Goal: Task Accomplishment & Management: Use online tool/utility

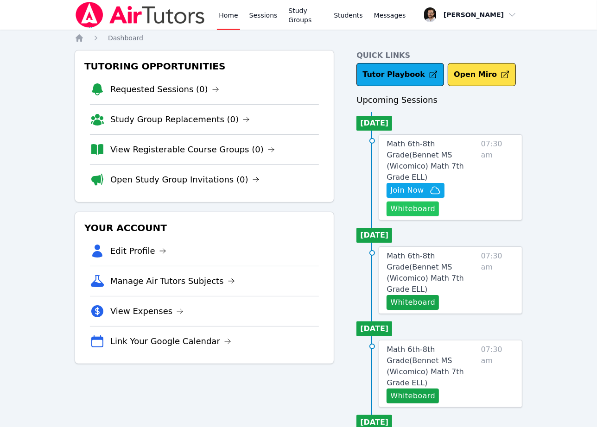
click at [430, 202] on button "Whiteboard" at bounding box center [412, 209] width 52 height 15
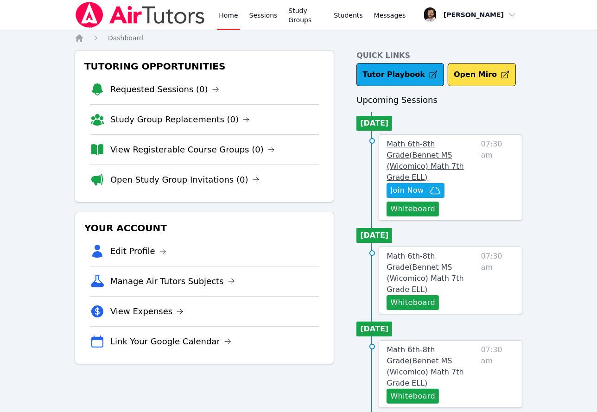
click at [432, 156] on span "Math 6th-8th Grade ( Bennet MS (Wicomico) Math 7th Grade ELL )" at bounding box center [424, 160] width 77 height 42
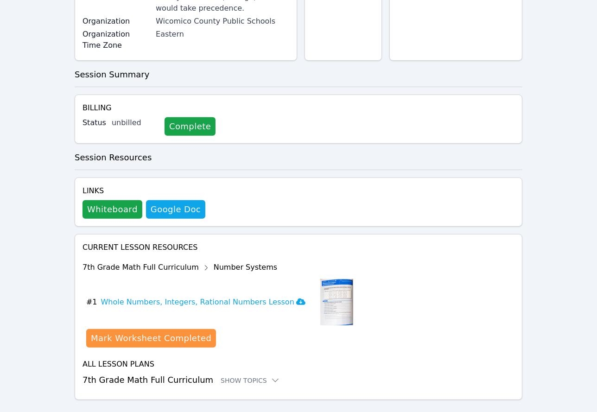
scroll to position [244, 0]
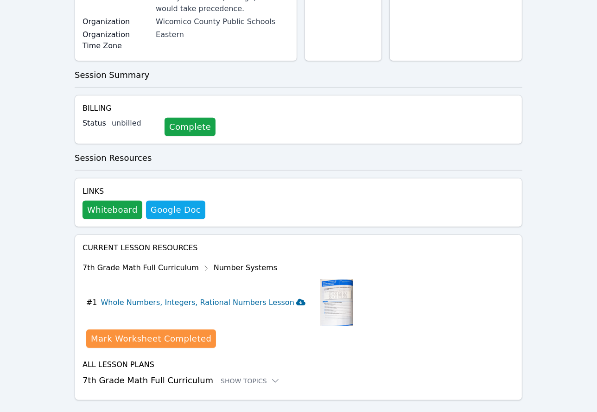
click at [274, 297] on h3 "Whole Numbers, Integers, Rational Numbers Lesson" at bounding box center [203, 302] width 204 height 11
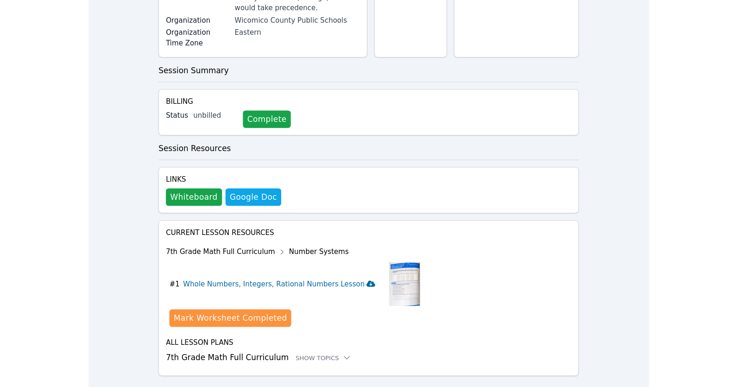
scroll to position [0, 0]
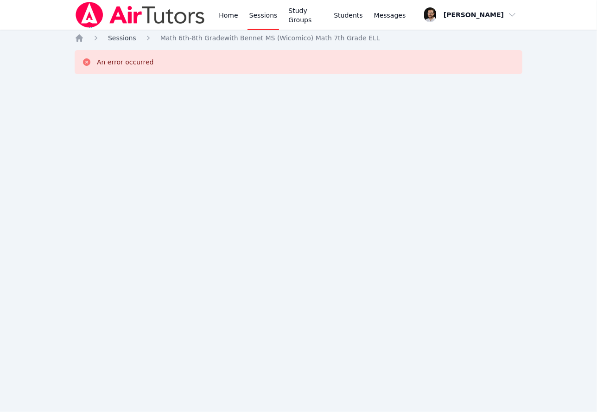
click at [131, 39] on span "Sessions" at bounding box center [122, 37] width 28 height 7
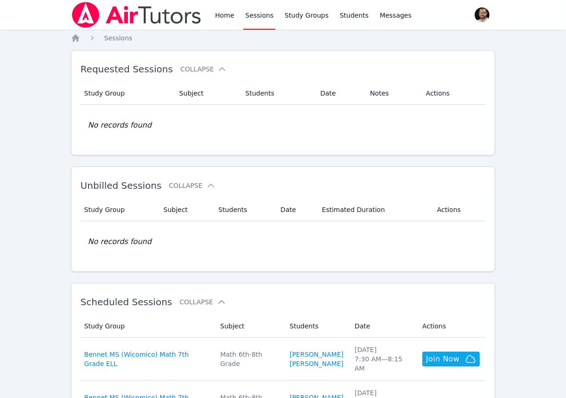
click at [280, 50] on div "Requested Sessions Collapse Study Group Subject Students Date Notes Actions No …" at bounding box center [283, 102] width 424 height 105
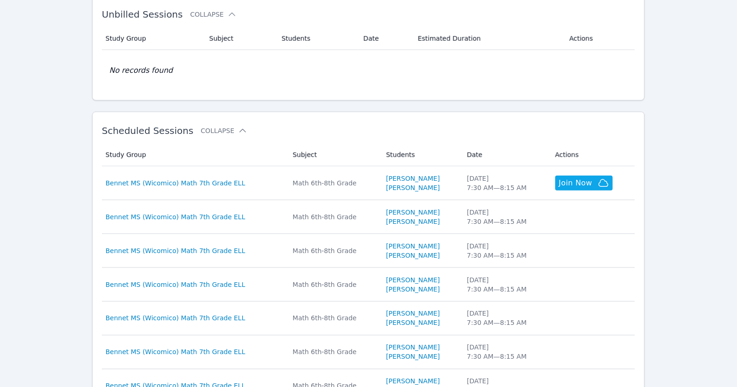
scroll to position [174, 0]
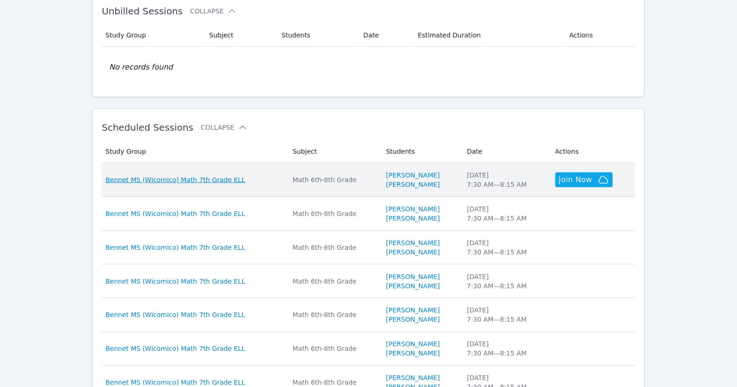
click at [209, 182] on span "Bennet MS (Wicomico) Math 7th Grade ELL" at bounding box center [176, 179] width 140 height 9
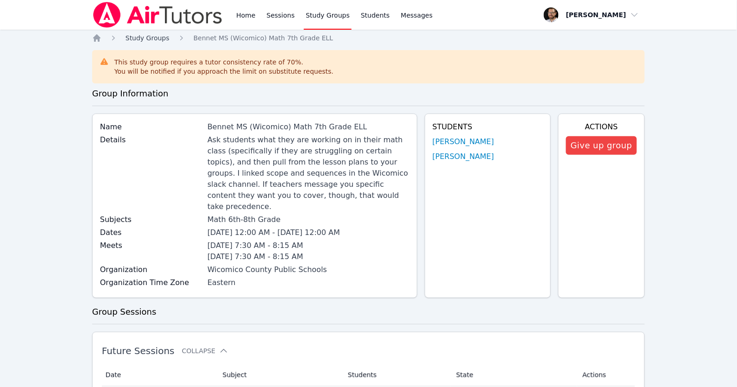
click at [138, 37] on span "Study Groups" at bounding box center [148, 37] width 44 height 7
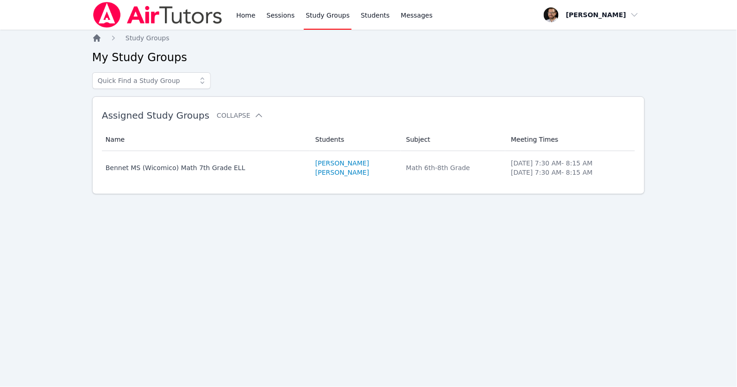
click at [99, 36] on icon "Breadcrumb" at bounding box center [96, 37] width 7 height 7
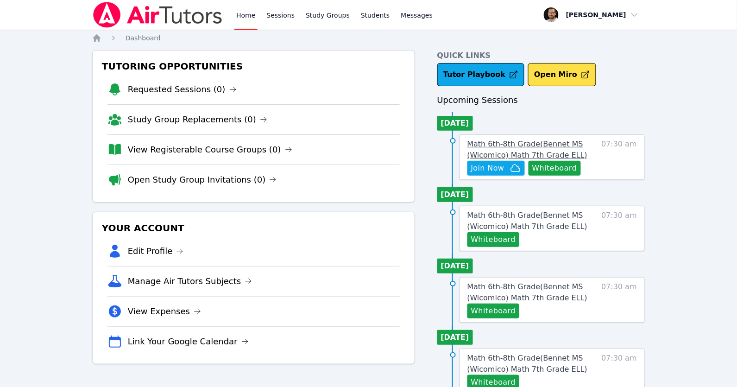
click at [554, 140] on span "Math 6th-8th Grade ( Bennet MS (Wicomico) Math 7th Grade ELL )" at bounding box center [528, 149] width 120 height 20
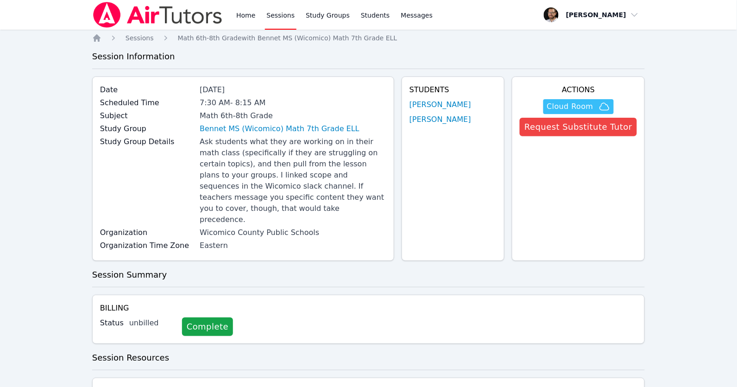
click at [597, 103] on span "Cloud Room" at bounding box center [578, 106] width 63 height 11
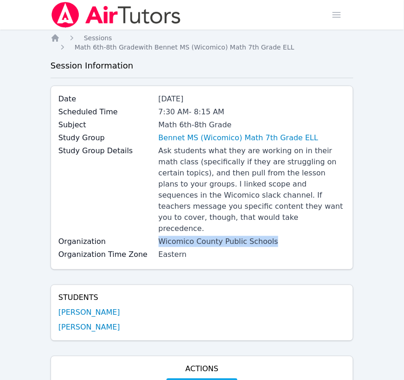
drag, startPoint x: 155, startPoint y: 220, endPoint x: 289, endPoint y: 221, distance: 133.9
click at [289, 236] on div "Organization Wicomico County Public Schools" at bounding box center [201, 242] width 287 height 13
copy div "Wicomico County Public Schools"
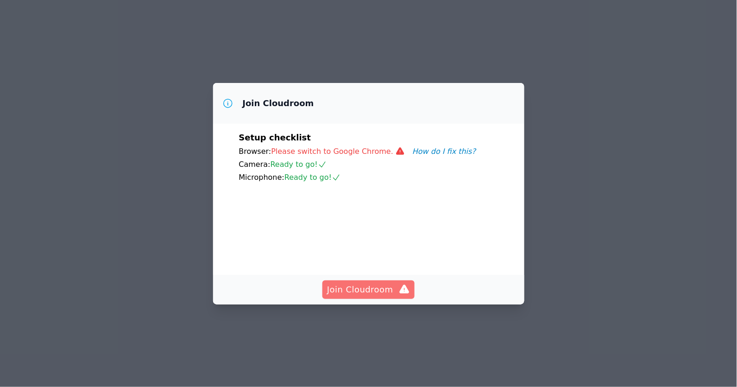
click at [368, 296] on span "Join Cloudroom" at bounding box center [368, 289] width 83 height 13
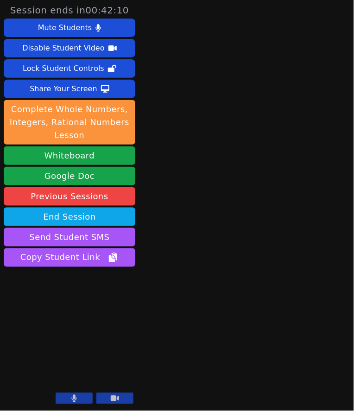
click at [76, 386] on icon at bounding box center [74, 398] width 6 height 7
click at [76, 386] on icon at bounding box center [74, 398] width 9 height 7
click at [206, 165] on div "Session ends in 00:42:09 Mute Students Disable Student Video Lock Student Contr…" at bounding box center [177, 205] width 354 height 411
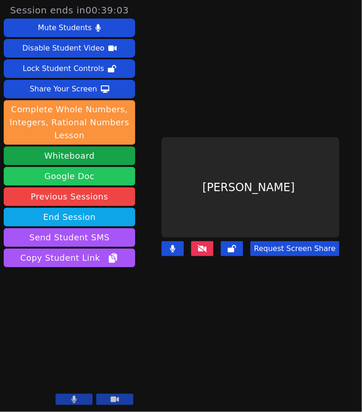
click at [91, 169] on link "Google Doc" at bounding box center [70, 176] width 132 height 19
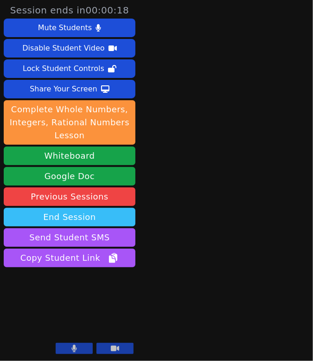
click at [66, 214] on button "End Session" at bounding box center [70, 217] width 132 height 19
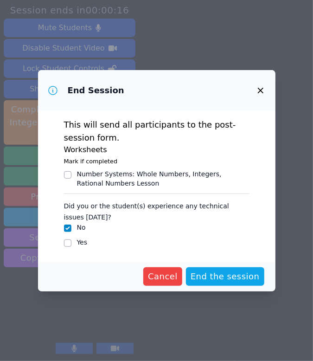
click at [67, 173] on input "Number Systems : Whole Numbers, Integers, Rational Numbers Lesson" at bounding box center [67, 174] width 7 height 7
checkbox input "false"
click at [70, 241] on input "Yes" at bounding box center [67, 242] width 7 height 7
checkbox input "true"
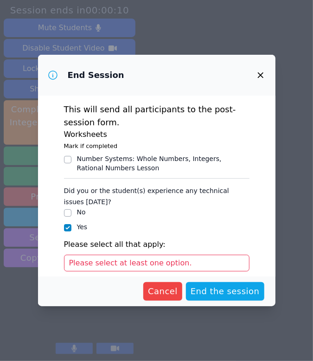
click at [68, 209] on input "No" at bounding box center [67, 212] width 7 height 7
checkbox input "true"
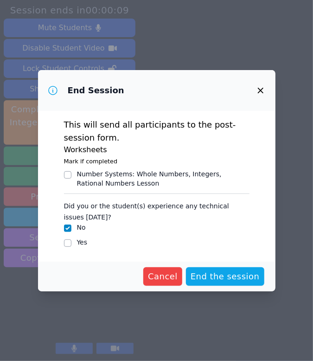
click at [69, 245] on input "Yes" at bounding box center [67, 242] width 7 height 7
checkbox input "true"
checkbox input "false"
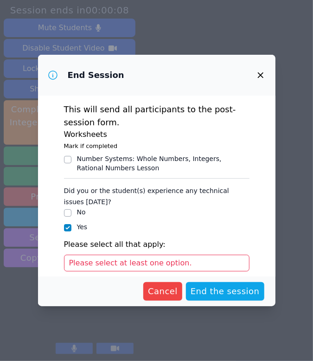
scroll to position [52, 0]
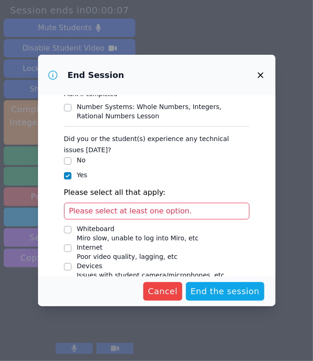
click at [114, 213] on span "Please select at least one option." at bounding box center [130, 210] width 123 height 9
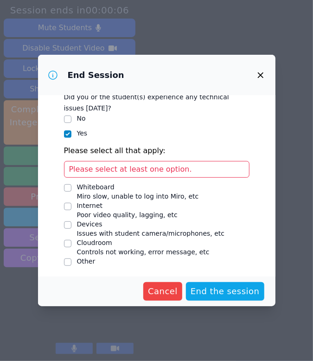
scroll to position [93, 0]
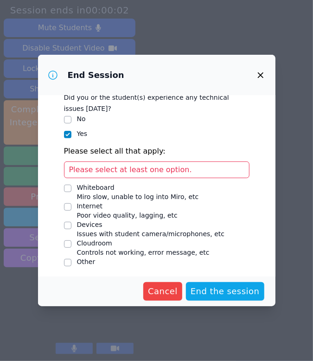
click at [66, 223] on input "Devices Issues with student camera/microphones, etc" at bounding box center [67, 225] width 7 height 7
checkbox input "true"
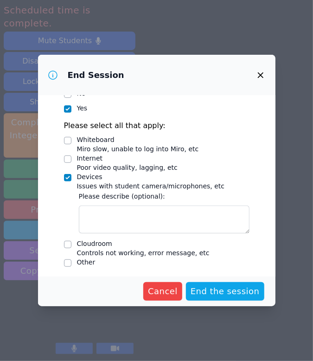
click at [66, 241] on input "Cloudroom Controls not working, error message, etc" at bounding box center [67, 244] width 7 height 7
checkbox input "true"
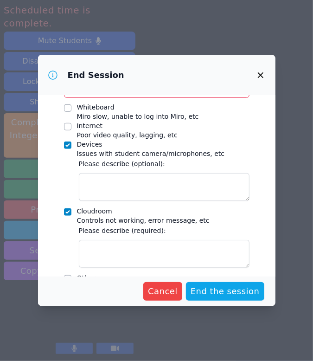
scroll to position [174, 0]
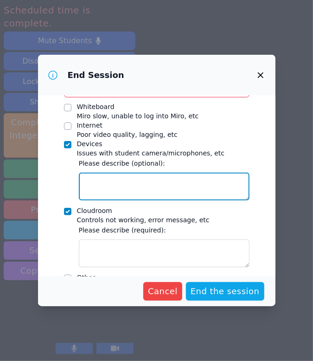
click at [120, 192] on textarea "Devices Issues with student camera/microphones, etc" at bounding box center [164, 186] width 171 height 28
type textarea "camera not working; audio not working at first"
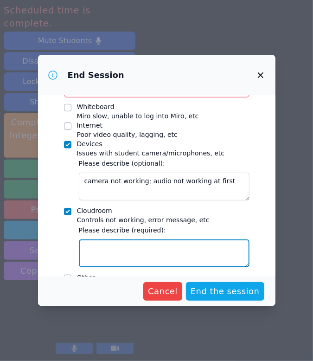
click at [111, 259] on textarea "Cloudroom Controls not working, error message, etc" at bounding box center [164, 253] width 171 height 28
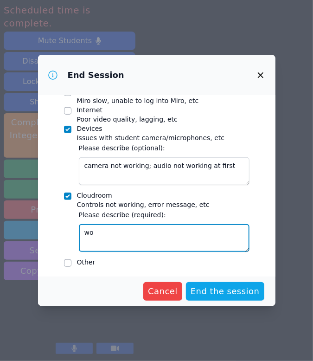
scroll to position [167, 0]
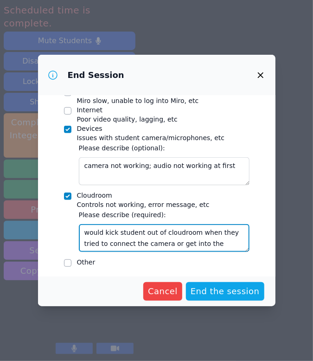
type textarea "would kick student out of cloudroom when they tried to connect the camera or ge…"
